Goal: Transaction & Acquisition: Purchase product/service

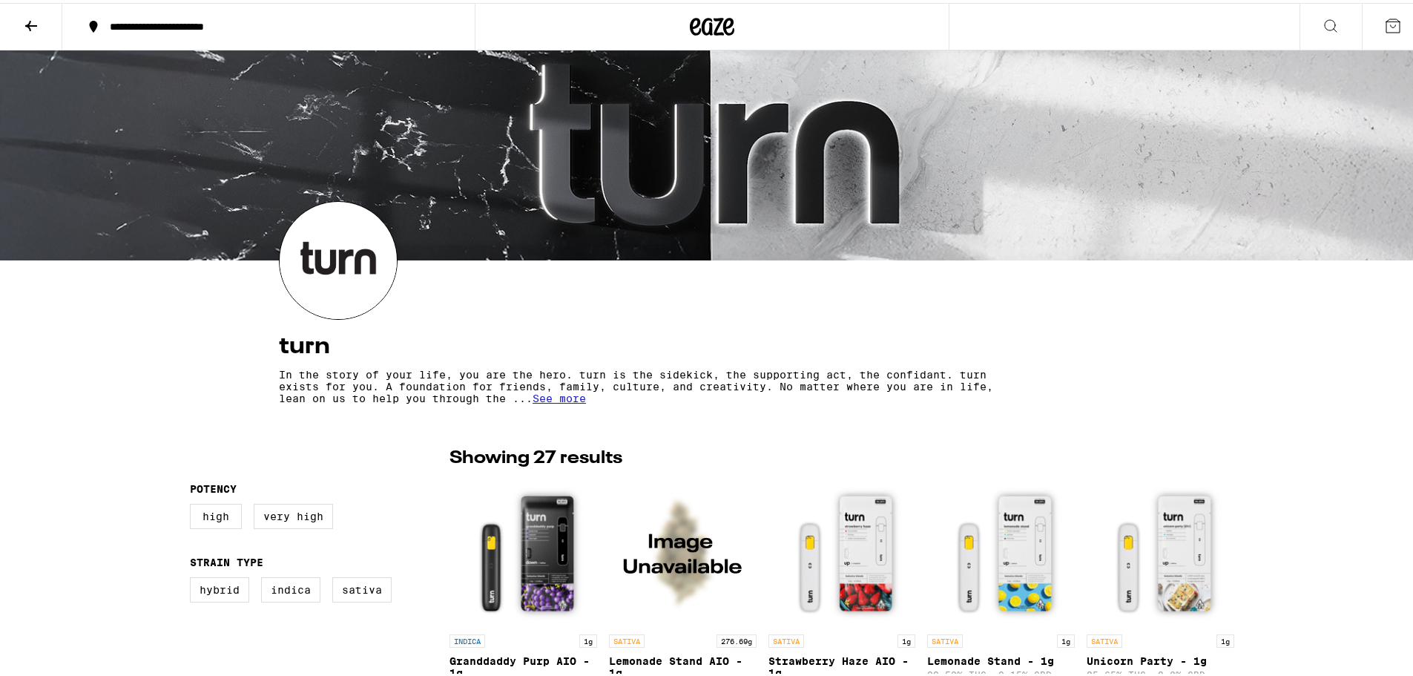
click at [550, 401] on span "See more" at bounding box center [559, 396] width 53 height 12
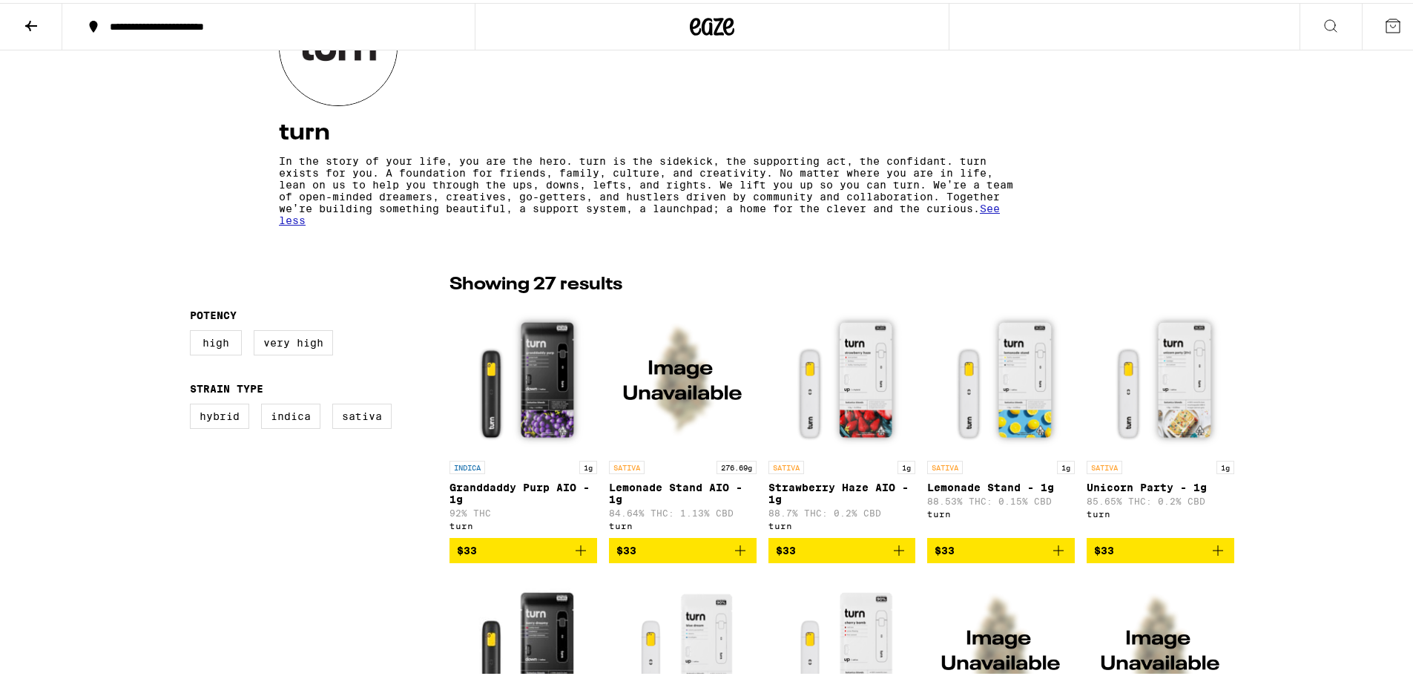
scroll to position [223, 0]
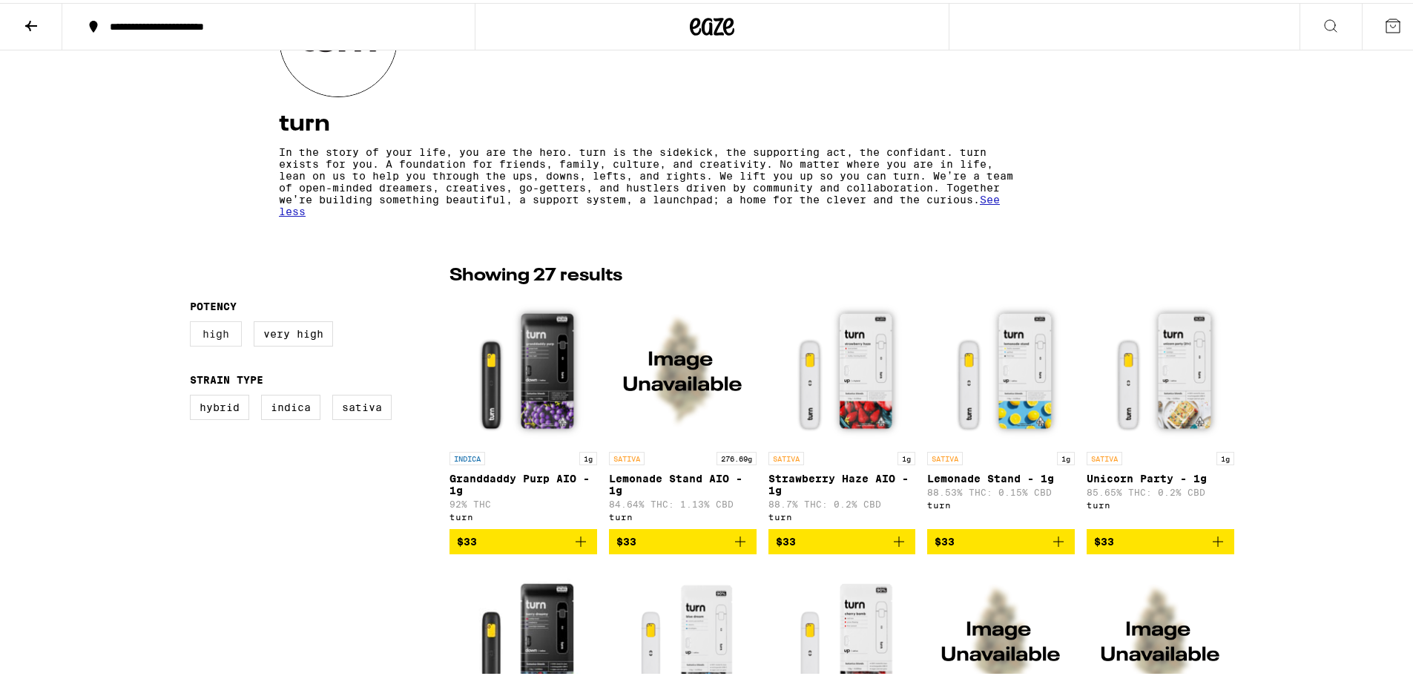
click at [217, 339] on label "High" at bounding box center [216, 330] width 52 height 25
click at [194, 321] on input "High" at bounding box center [193, 321] width 1 height 1
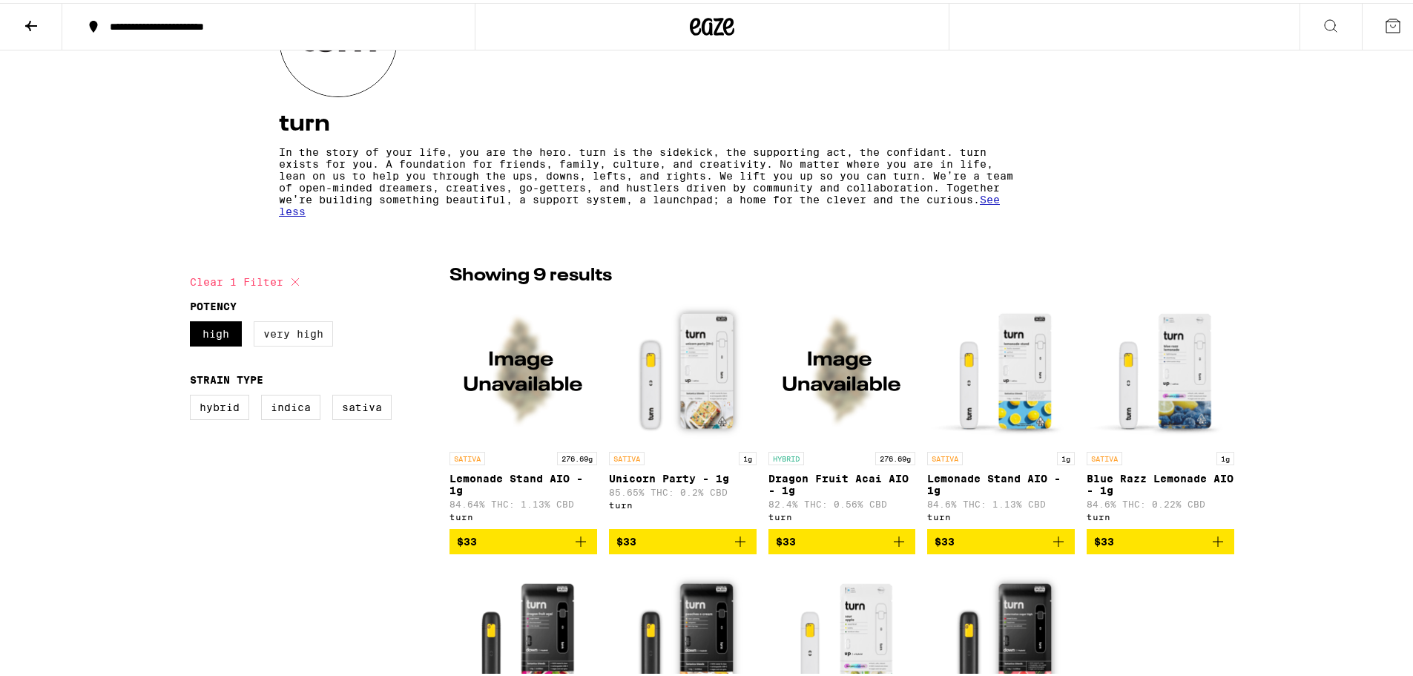
click at [306, 343] on label "Very High" at bounding box center [293, 330] width 79 height 25
click at [194, 321] on input "Very High" at bounding box center [193, 321] width 1 height 1
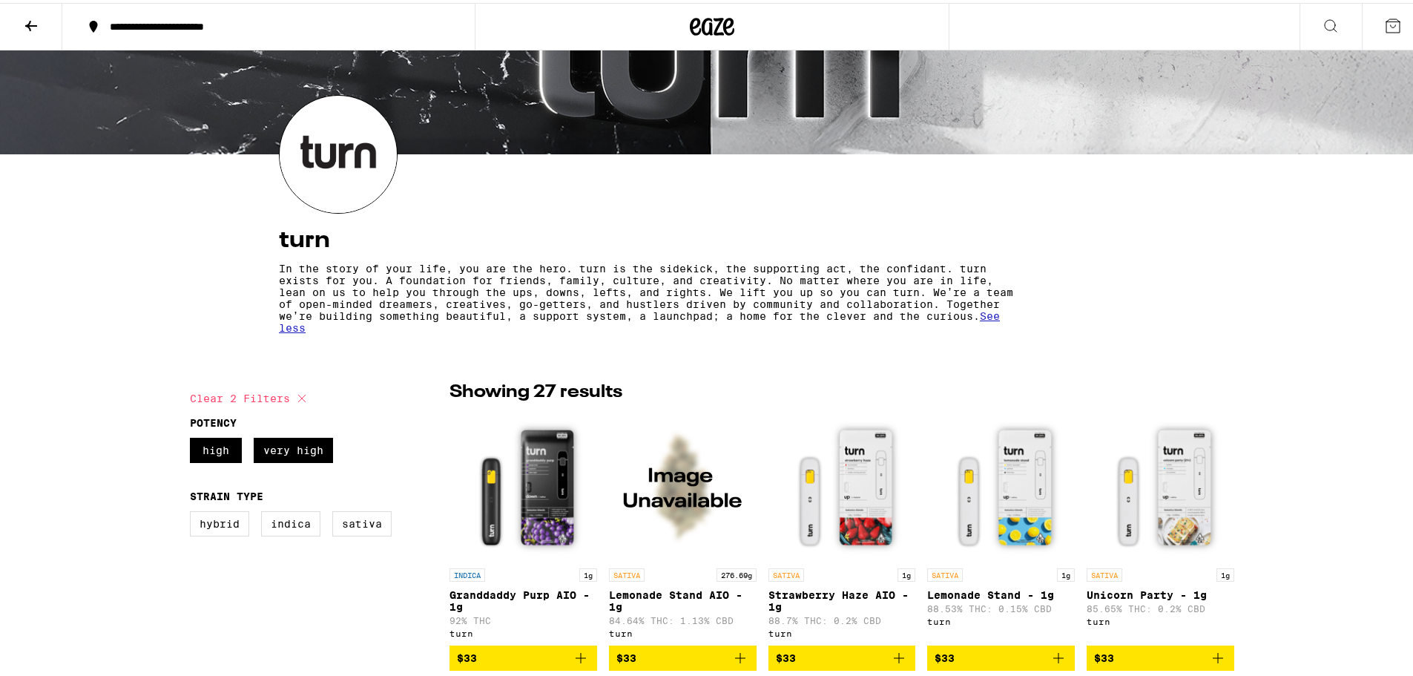
scroll to position [74, 0]
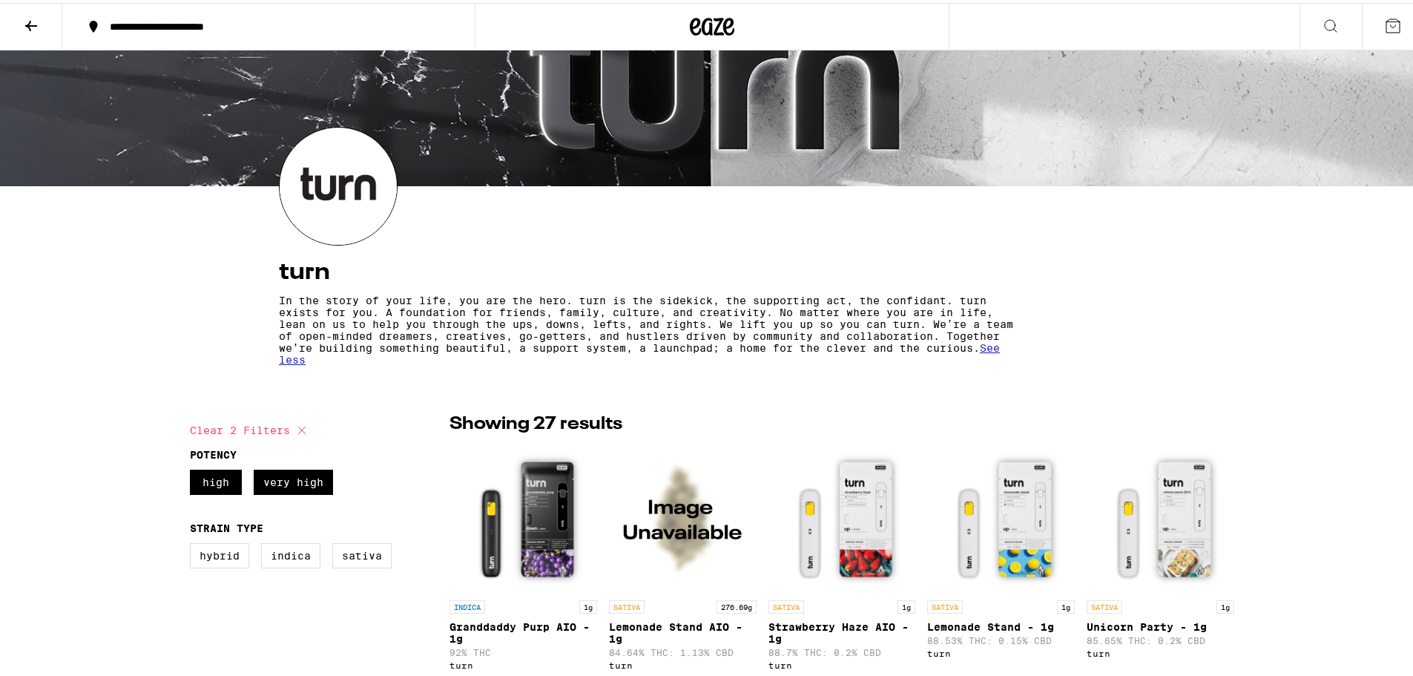
click at [246, 489] on div "High Very High" at bounding box center [320, 485] width 260 height 37
click at [259, 479] on label "Very High" at bounding box center [293, 479] width 79 height 25
click at [194, 470] on input "Very High" at bounding box center [193, 469] width 1 height 1
checkbox input "false"
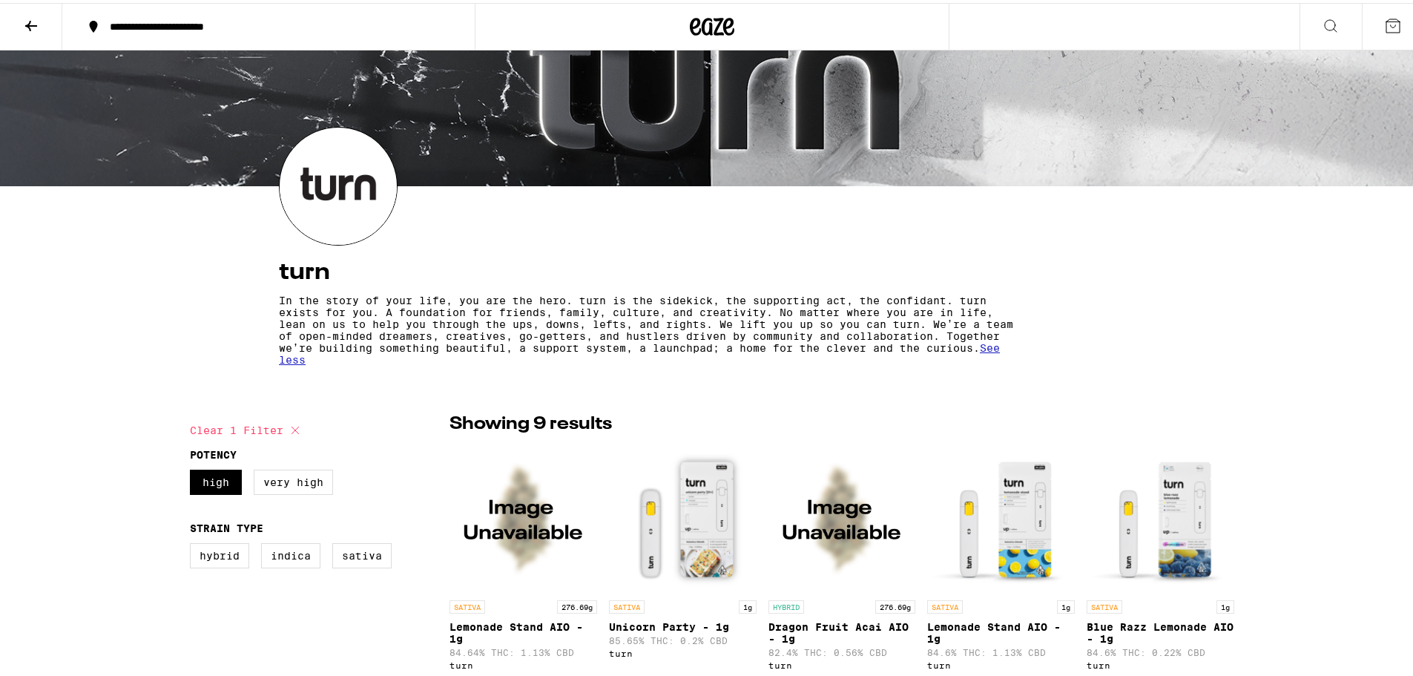
drag, startPoint x: 217, startPoint y: 487, endPoint x: 246, endPoint y: 466, distance: 36.1
click at [217, 485] on label "High" at bounding box center [216, 479] width 52 height 25
click at [194, 470] on input "High" at bounding box center [193, 469] width 1 height 1
checkbox input "false"
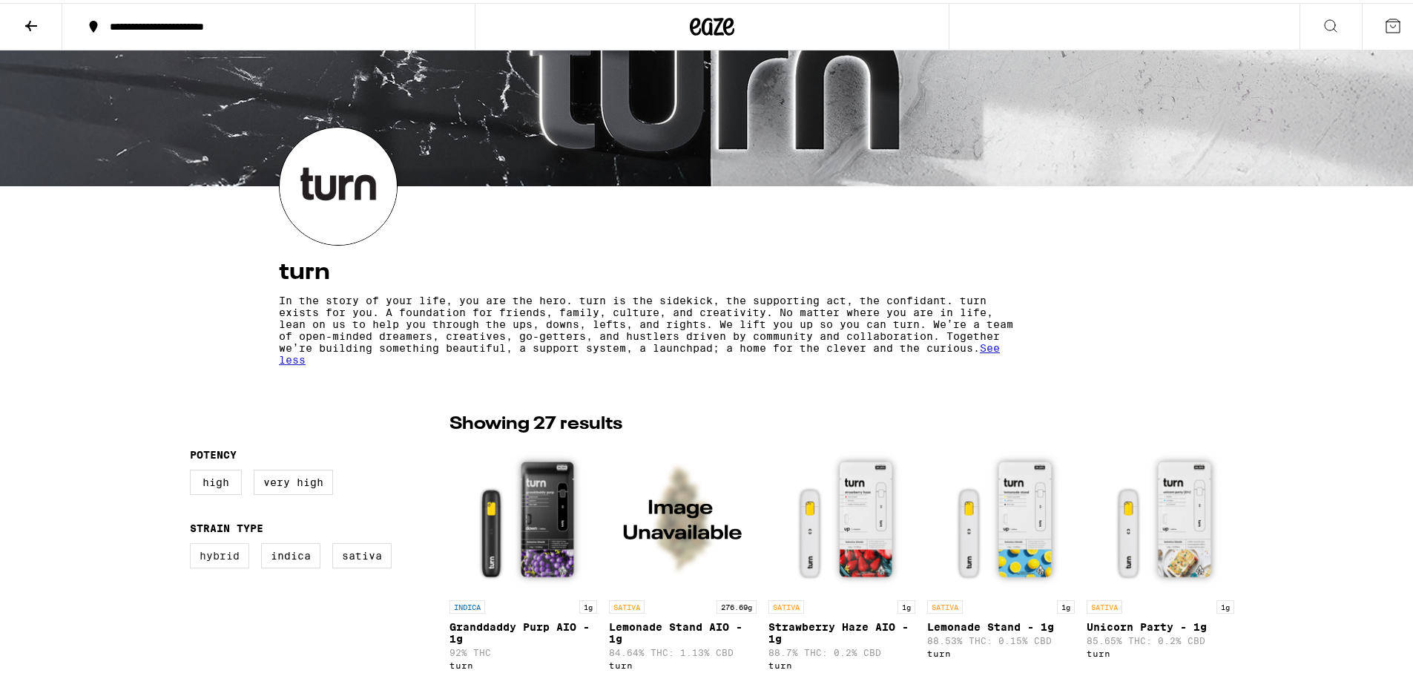
click at [203, 545] on fieldset "Strain Type Hybrid Indica Sativa" at bounding box center [320, 548] width 260 height 58
click at [206, 548] on label "Hybrid" at bounding box center [219, 552] width 59 height 25
click at [194, 543] on input "Hybrid" at bounding box center [193, 542] width 1 height 1
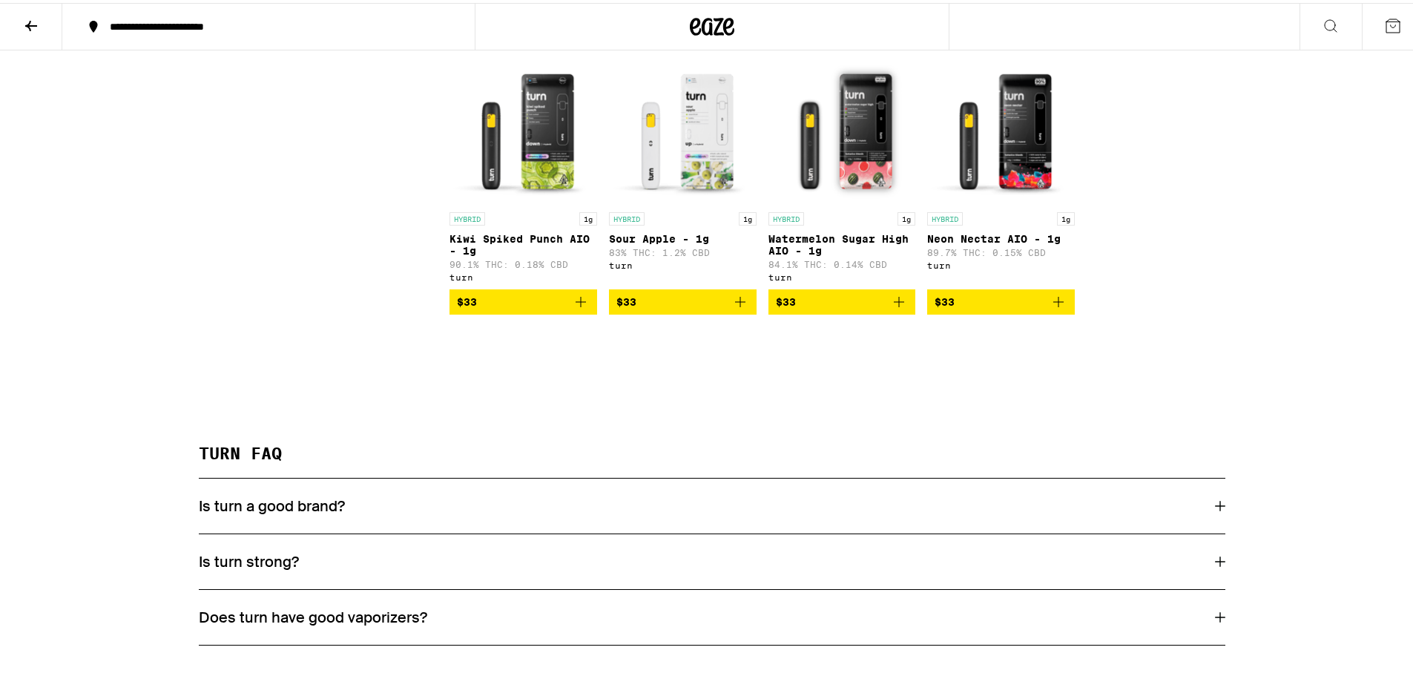
scroll to position [668, 0]
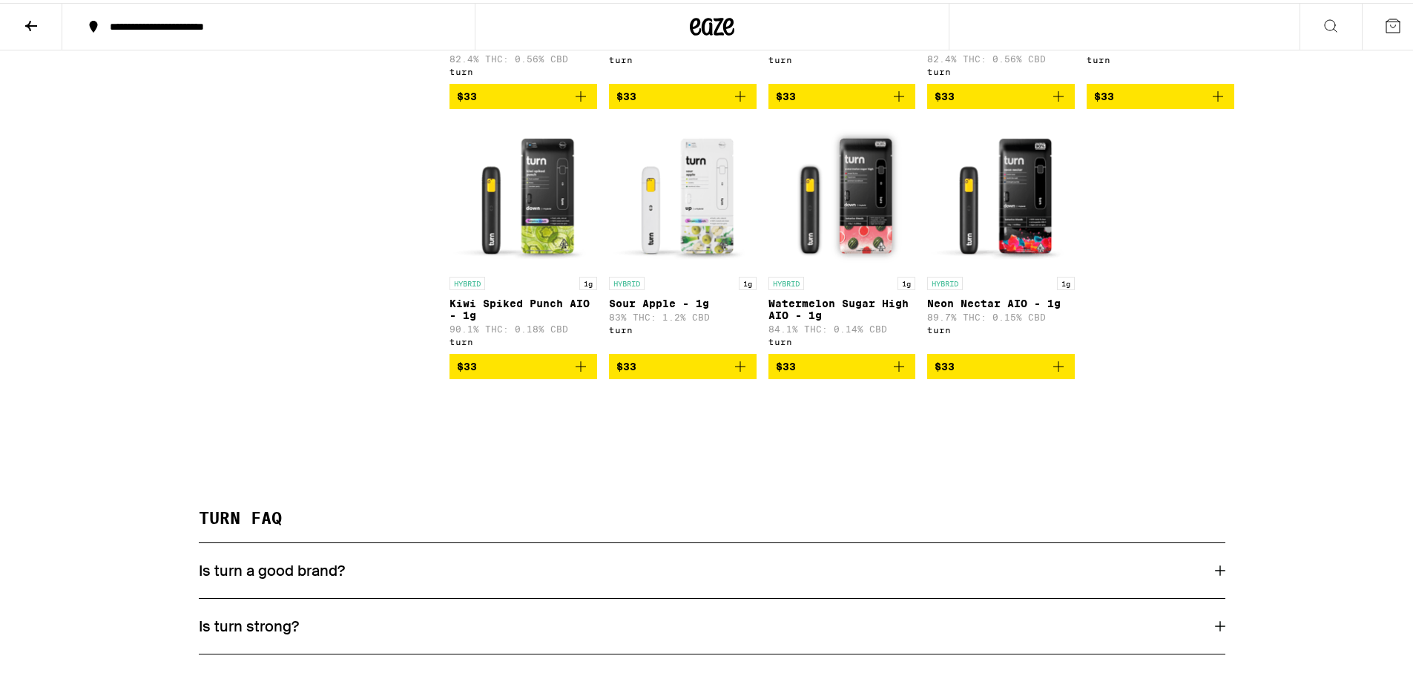
checkbox input "false"
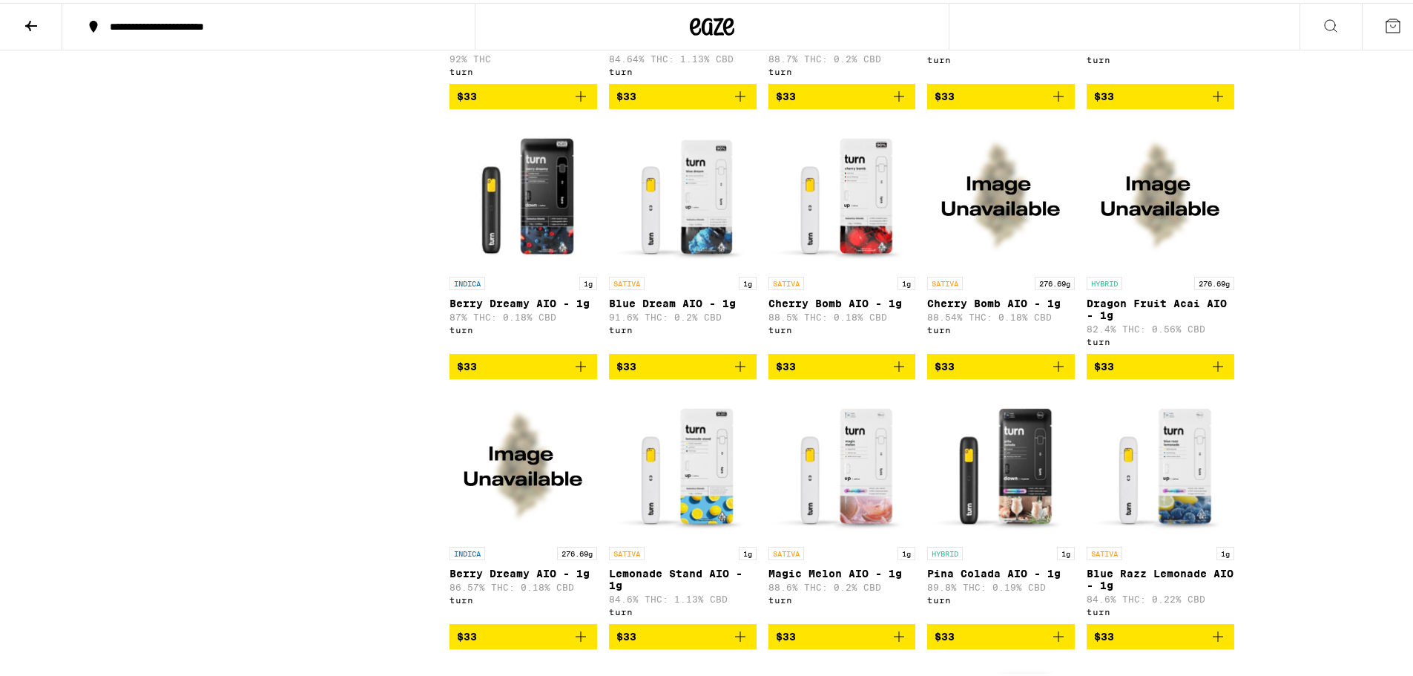
scroll to position [74, 0]
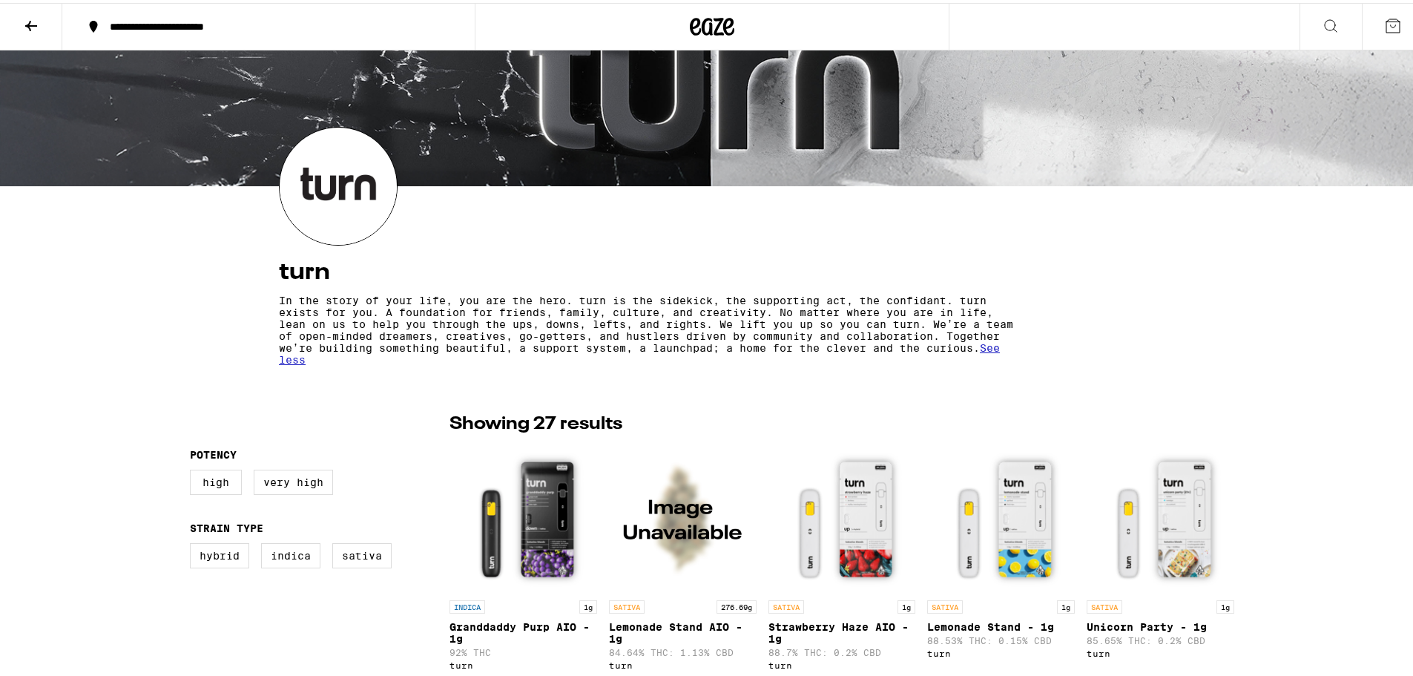
drag, startPoint x: 374, startPoint y: 390, endPoint x: 383, endPoint y: 379, distance: 13.7
checkbox input "true"
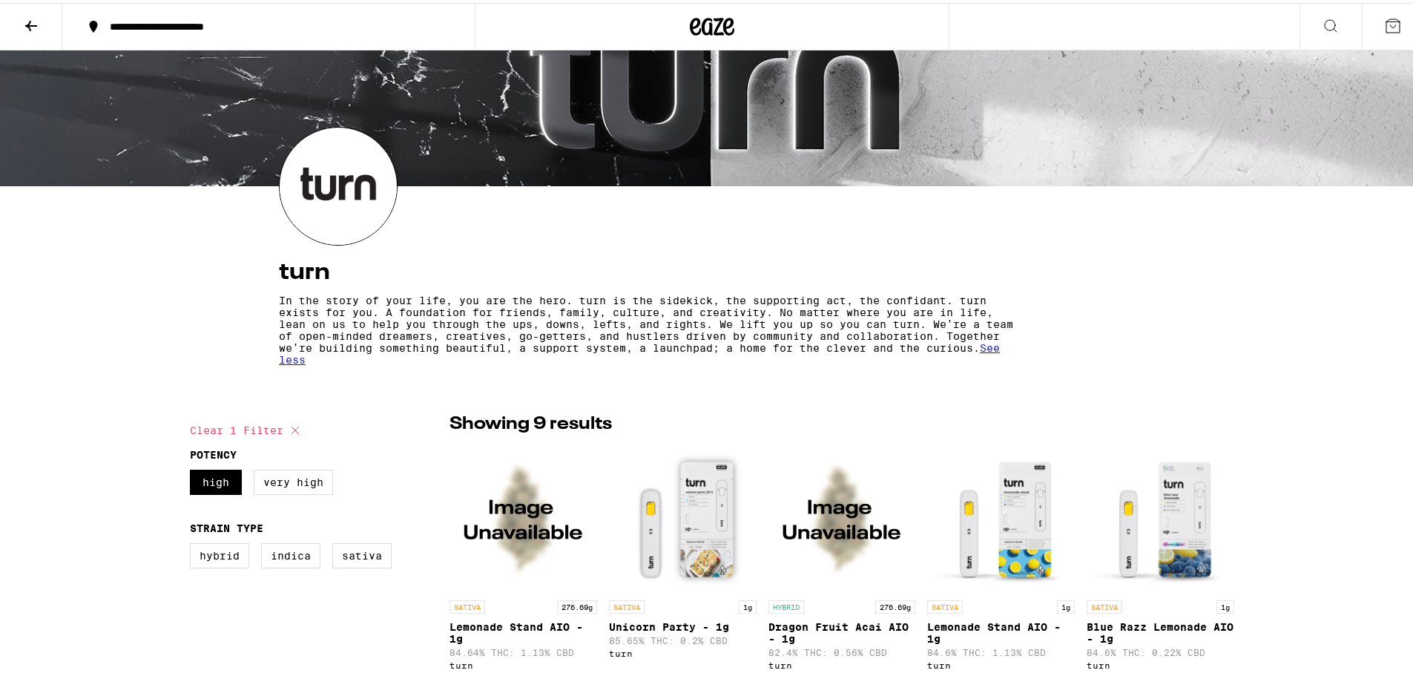
checkbox input "true"
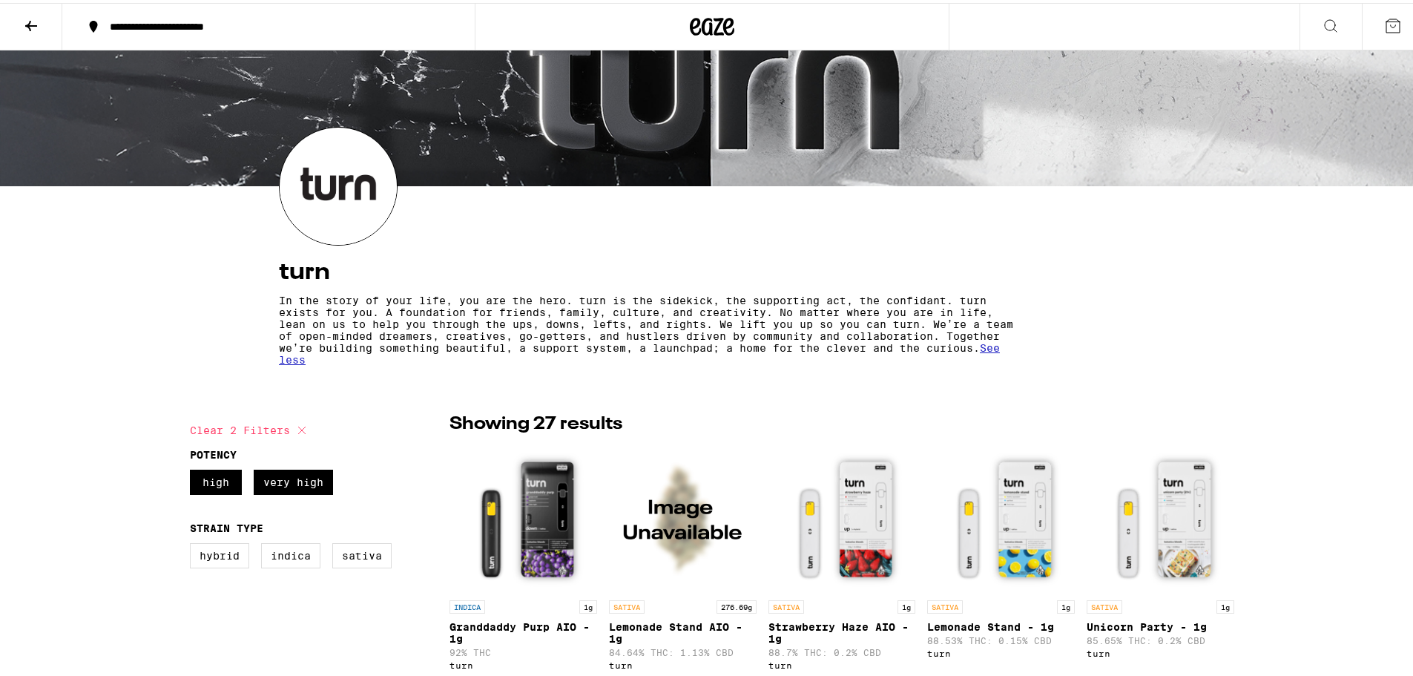
click at [182, 23] on div "**********" at bounding box center [275, 24] width 347 height 10
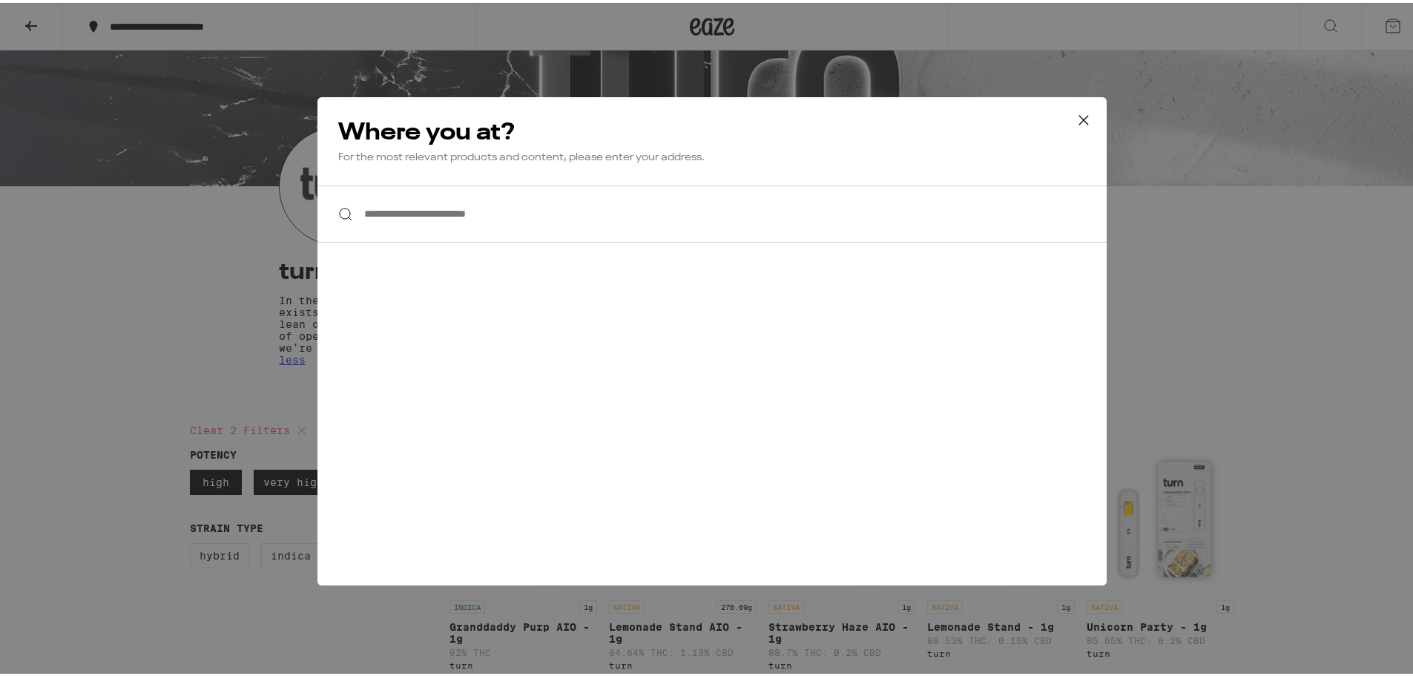
click at [513, 238] on input "**********" at bounding box center [712, 211] width 789 height 57
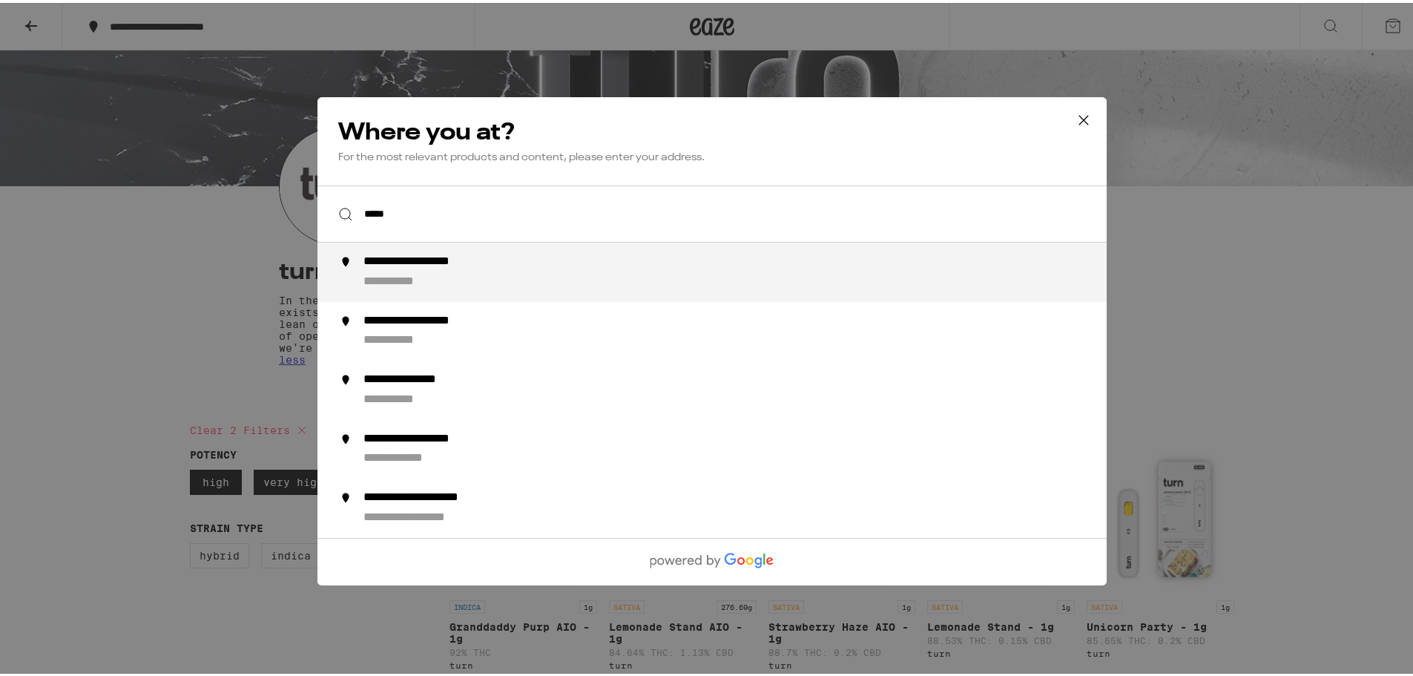
click at [528, 328] on div "**********" at bounding box center [742, 328] width 757 height 36
type input "**********"
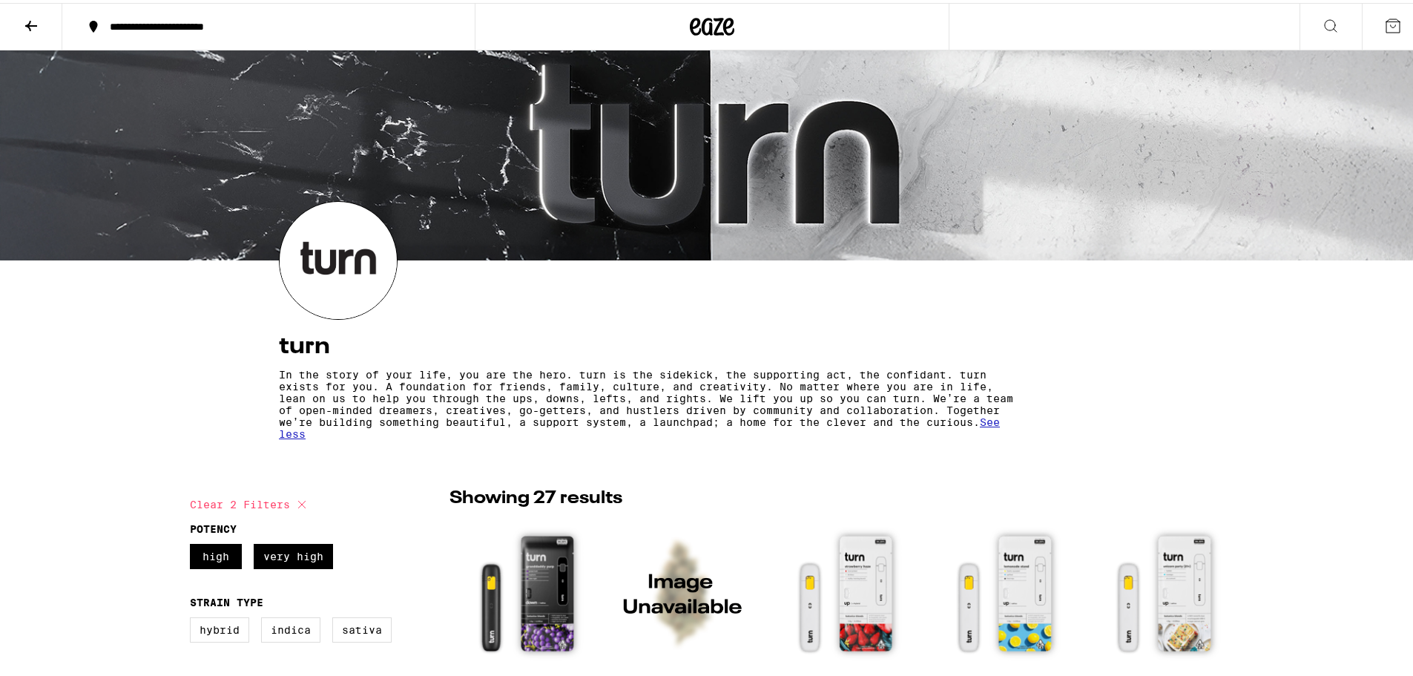
click at [28, 27] on icon at bounding box center [31, 23] width 18 height 18
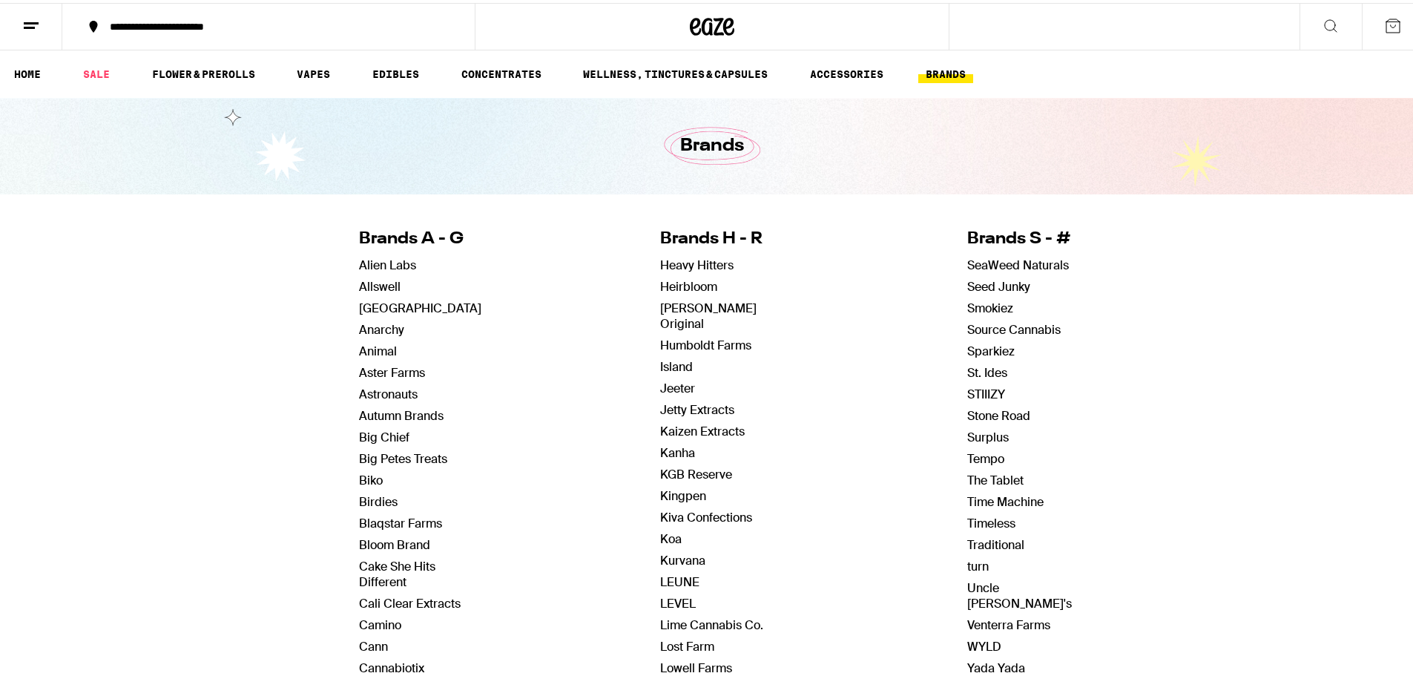
click at [28, 27] on icon at bounding box center [31, 23] width 18 height 18
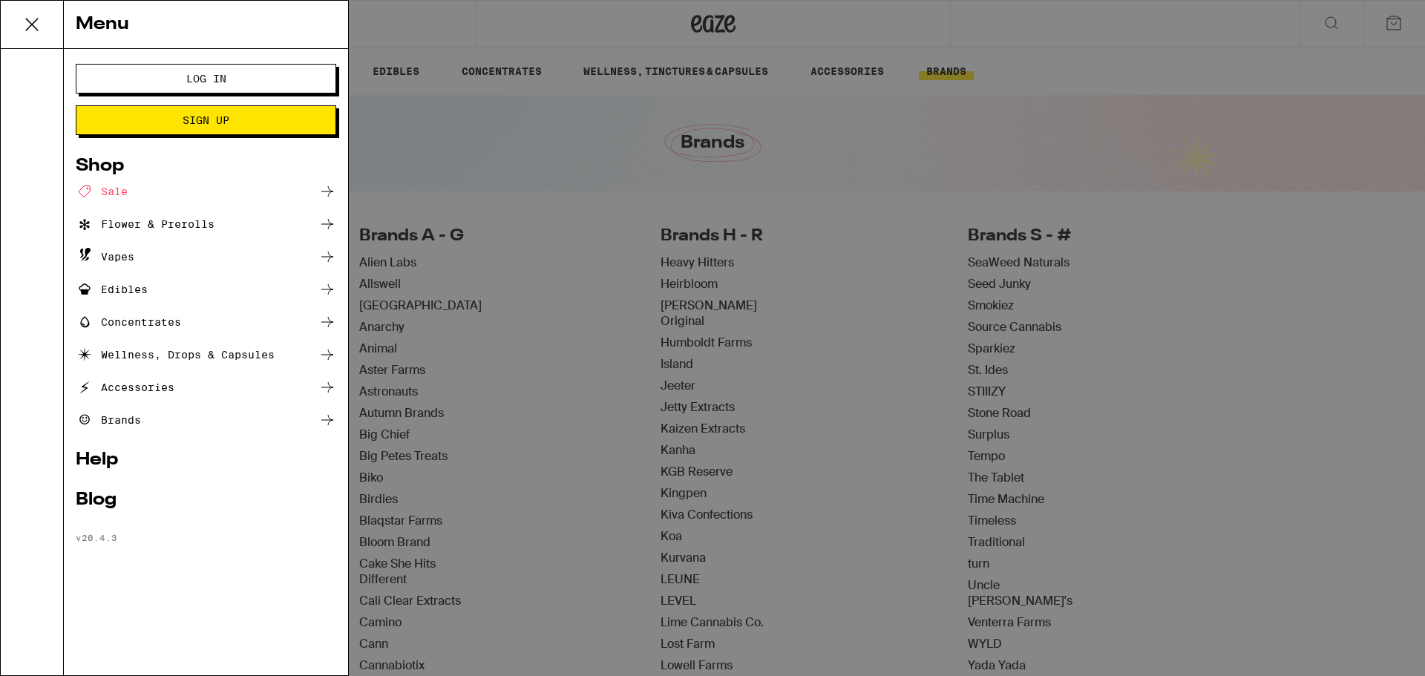
click at [44, 29] on icon at bounding box center [32, 25] width 30 height 30
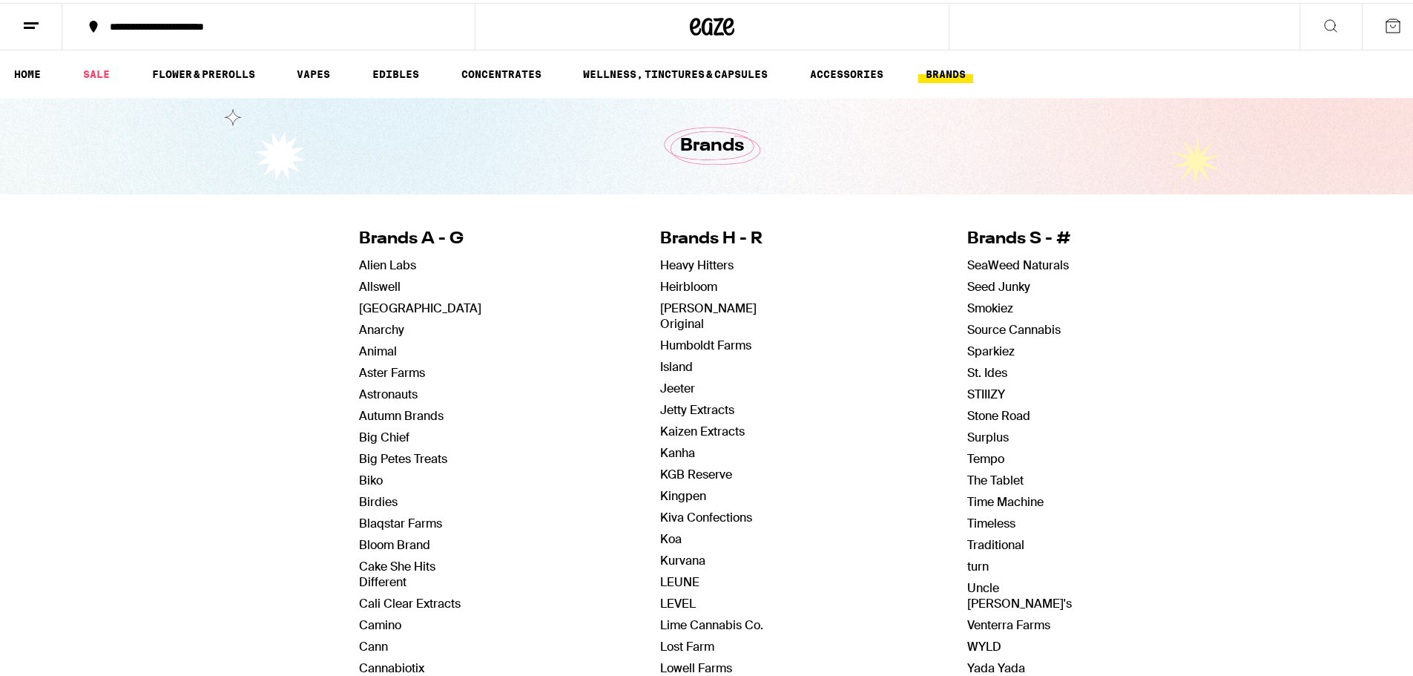
drag, startPoint x: 185, startPoint y: 215, endPoint x: 177, endPoint y: 200, distance: 17.6
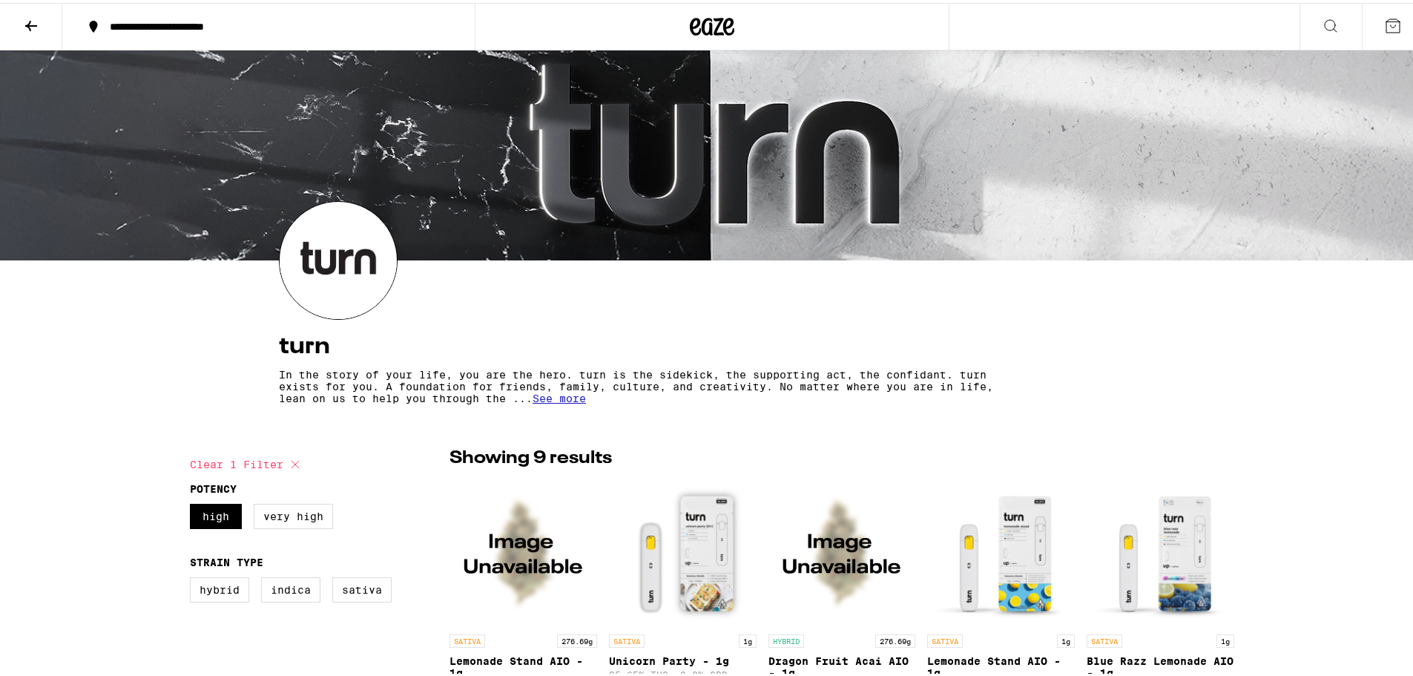
checkbox input "false"
